Goal: Information Seeking & Learning: Learn about a topic

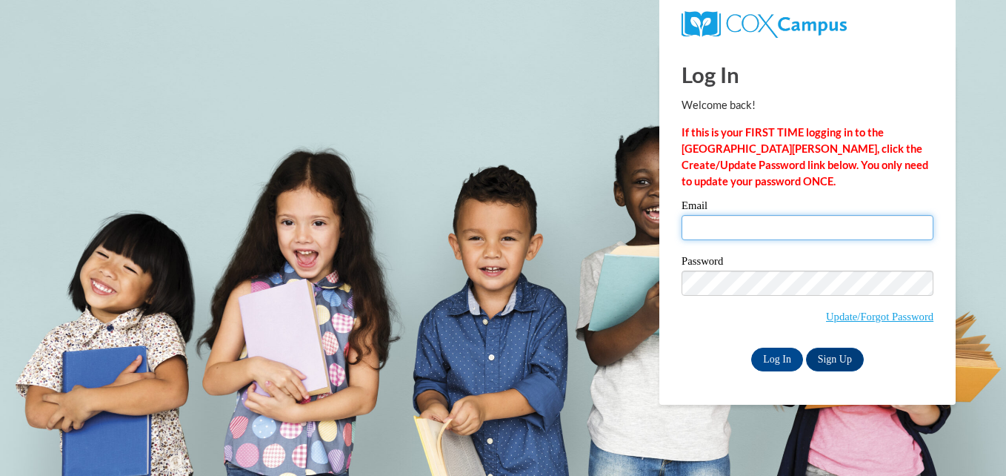
click at [707, 221] on input "Email" at bounding box center [808, 227] width 252 height 25
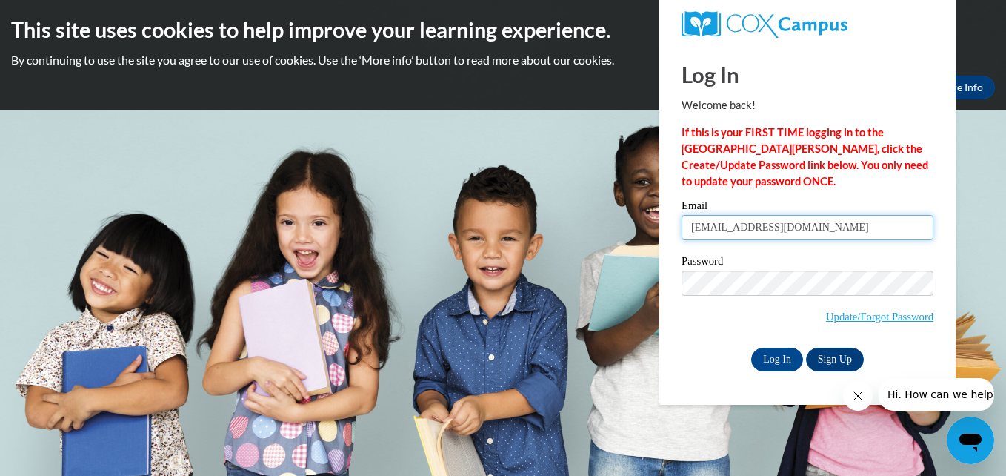
type input "niaelletalley@student.hcps.org"
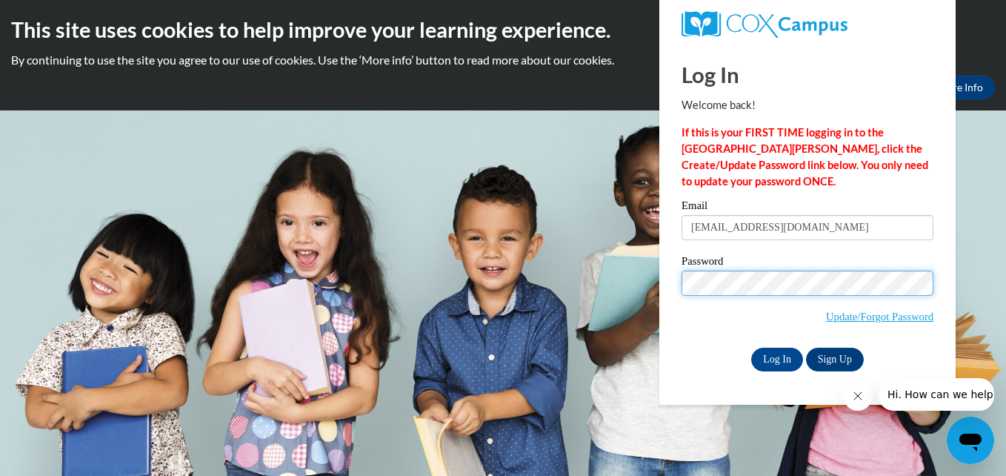
click at [751, 348] on input "Log In" at bounding box center [777, 360] width 52 height 24
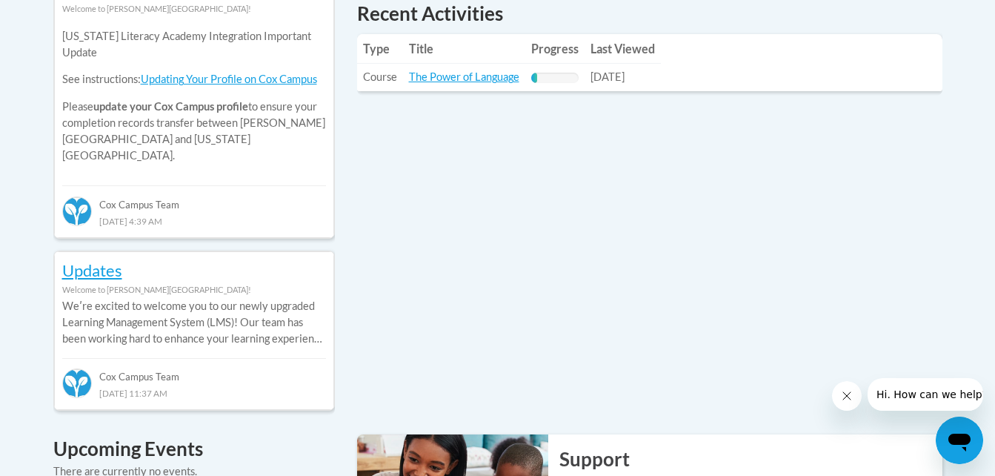
scroll to position [723, 0]
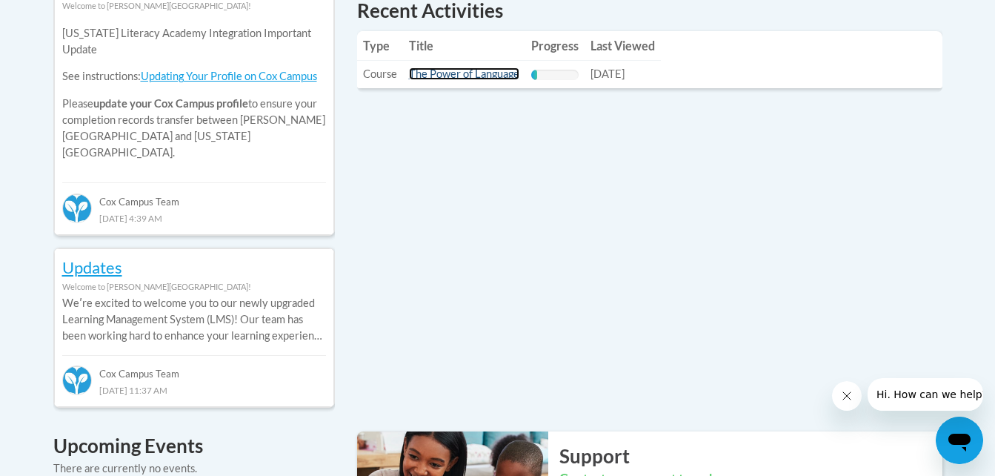
click at [480, 76] on link "The Power of Language" at bounding box center [464, 73] width 110 height 13
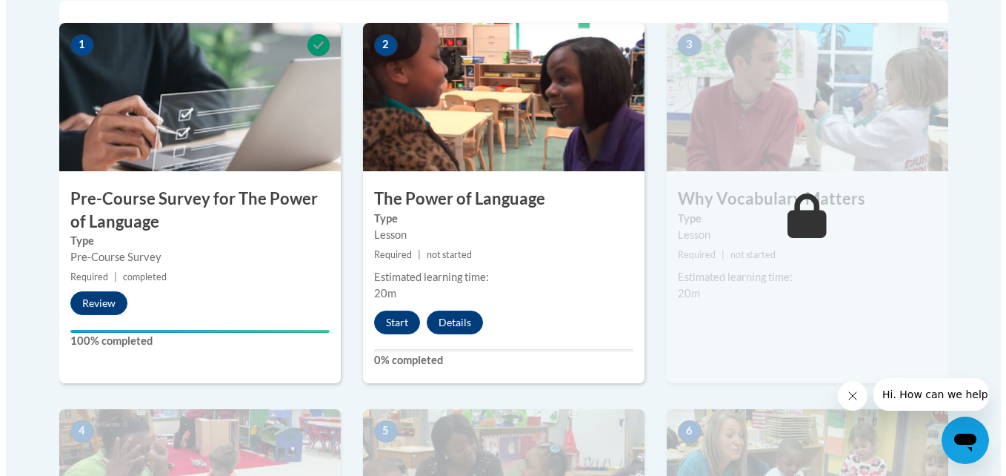
scroll to position [498, 0]
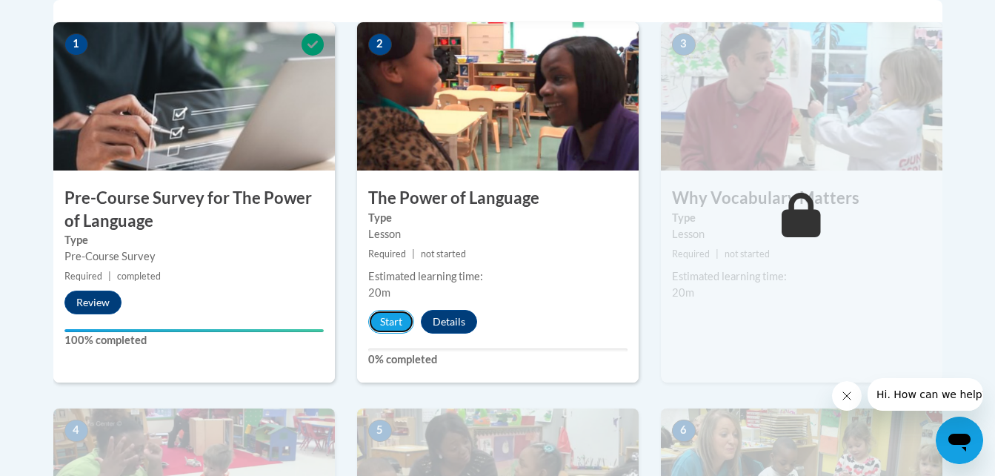
click at [377, 322] on button "Start" at bounding box center [391, 322] width 46 height 24
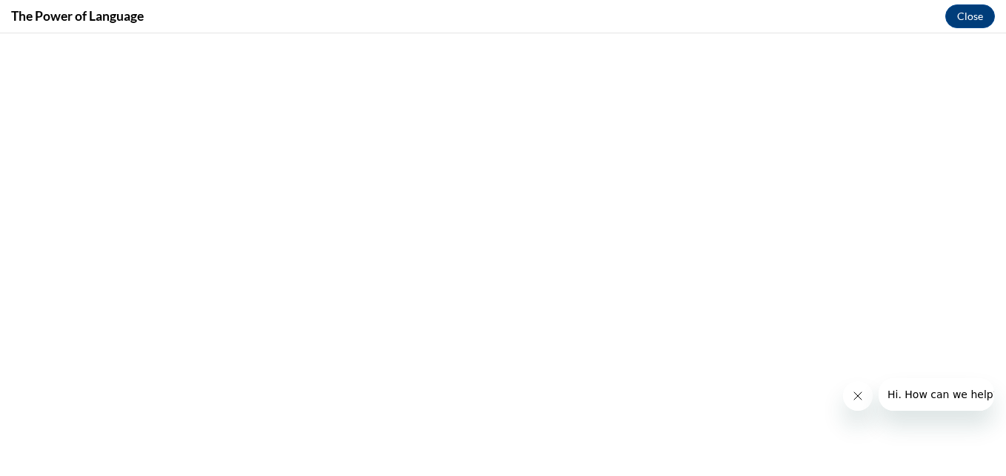
click at [854, 391] on icon "Close message from company" at bounding box center [857, 396] width 12 height 12
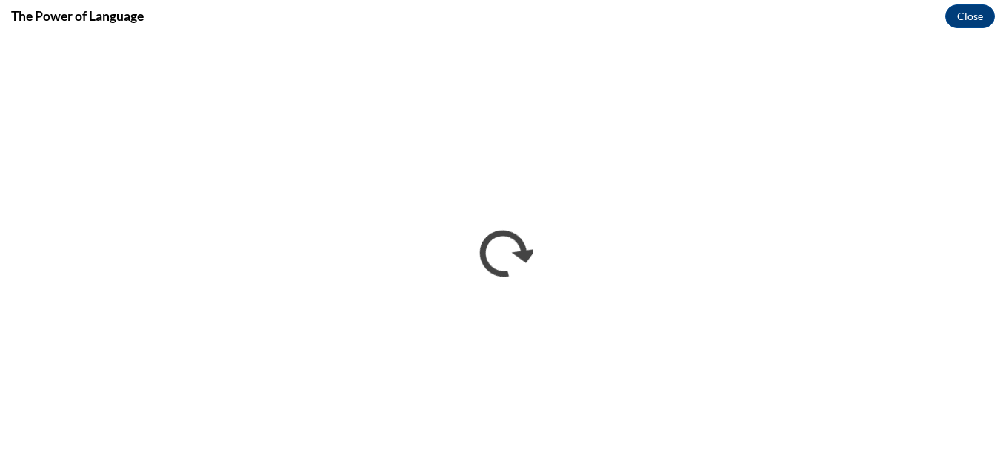
scroll to position [0, 0]
